Goal: Find specific page/section: Find specific page/section

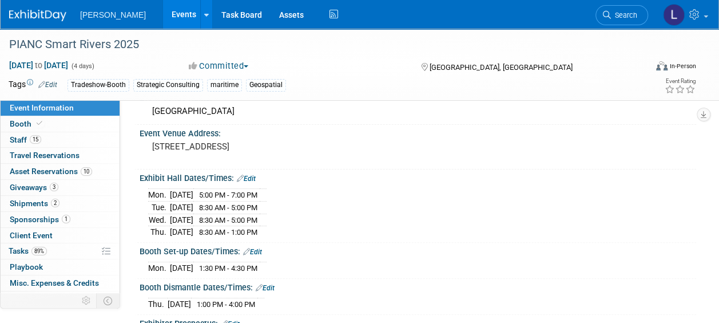
scroll to position [57, 0]
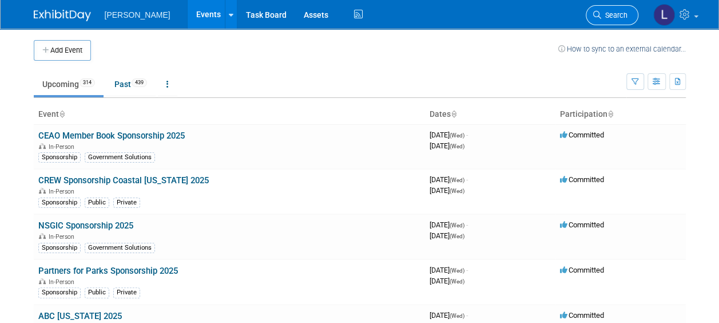
click at [617, 19] on span "Search" at bounding box center [614, 15] width 26 height 9
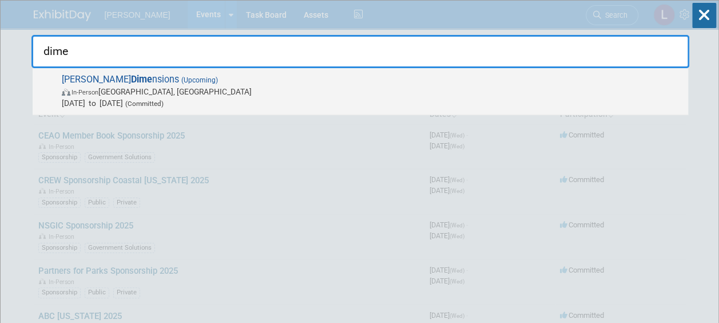
type input "dime"
click at [481, 90] on span "In-Person [GEOGRAPHIC_DATA], [GEOGRAPHIC_DATA]" at bounding box center [372, 91] width 621 height 11
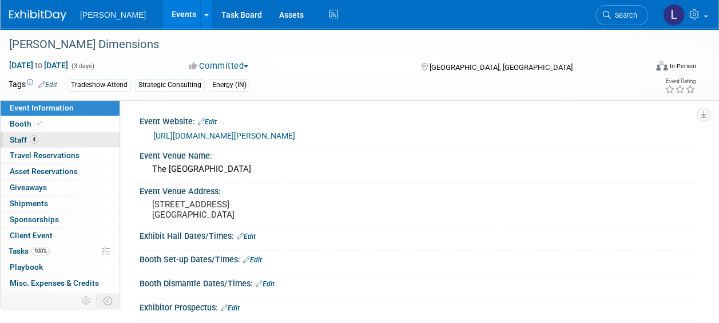
click at [21, 142] on span "Staff 4" at bounding box center [24, 139] width 29 height 9
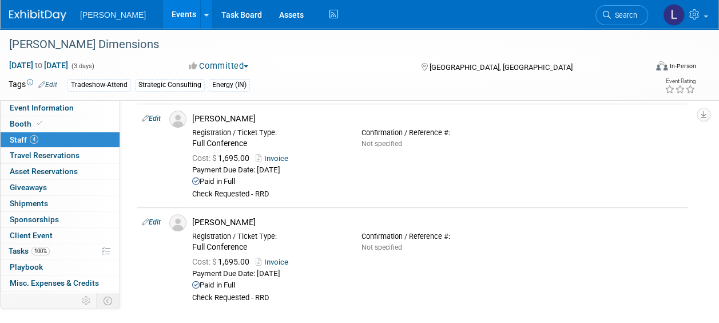
scroll to position [199, 0]
